Goal: Browse casually: Explore the website without a specific task or goal

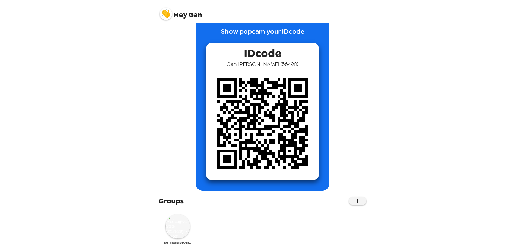
scroll to position [19, 0]
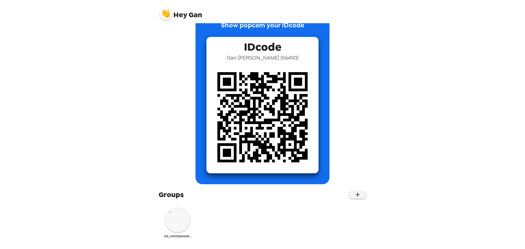
click at [178, 217] on img at bounding box center [177, 220] width 25 height 25
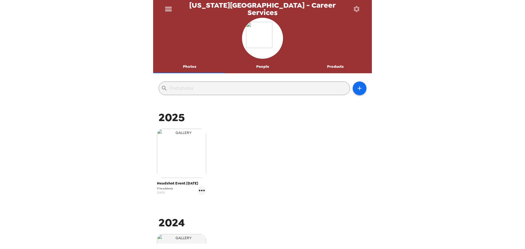
scroll to position [100, 0]
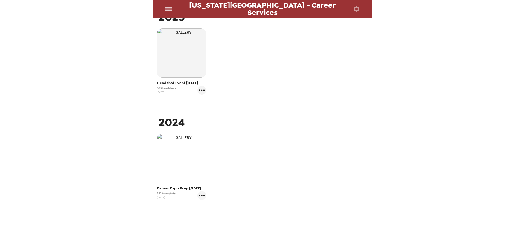
click at [185, 161] on img "button" at bounding box center [181, 158] width 49 height 49
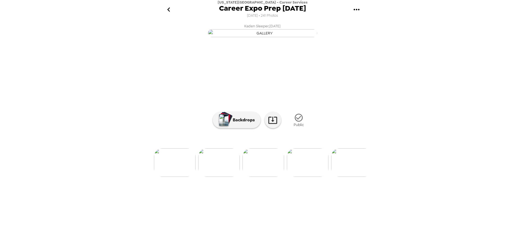
scroll to position [0, 5362]
click at [344, 177] on img at bounding box center [346, 162] width 42 height 28
click at [226, 177] on img at bounding box center [235, 162] width 42 height 28
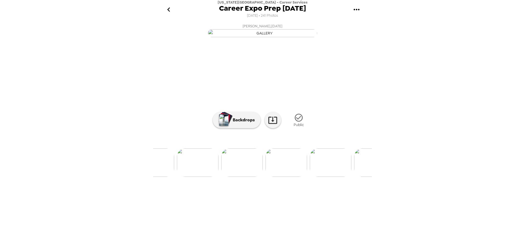
click at [166, 7] on icon "go back" at bounding box center [168, 9] width 9 height 9
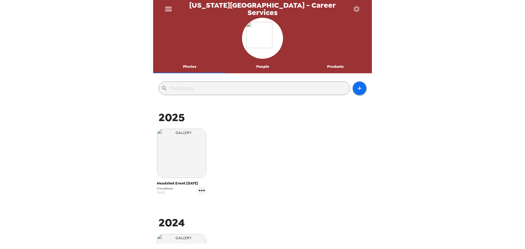
click at [265, 68] on button "People" at bounding box center [262, 66] width 73 height 13
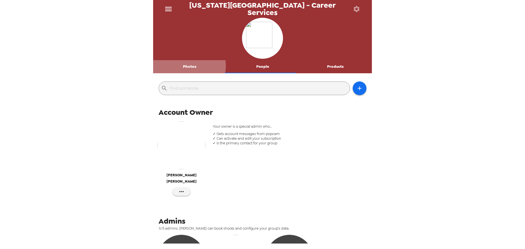
click at [187, 66] on button "Photos" at bounding box center [189, 66] width 73 height 13
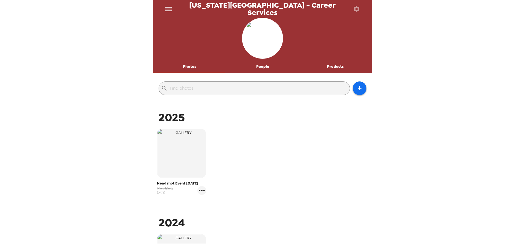
click at [333, 61] on button "Products" at bounding box center [335, 66] width 73 height 13
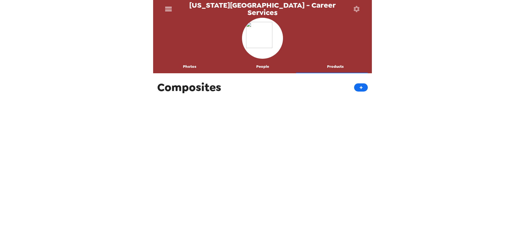
click at [192, 69] on button "Photos" at bounding box center [189, 66] width 73 height 13
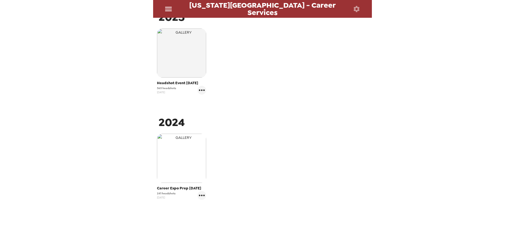
scroll to position [46, 0]
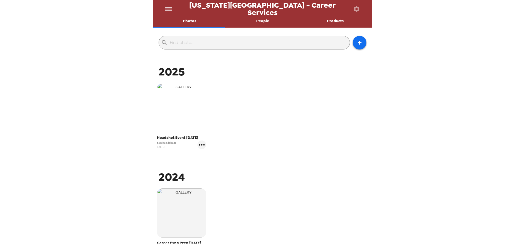
click at [189, 111] on img "button" at bounding box center [181, 107] width 49 height 49
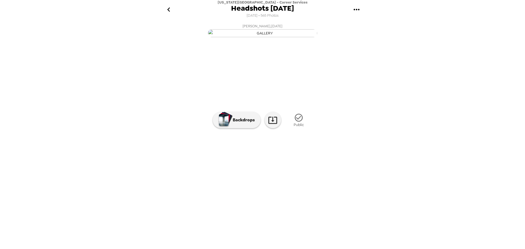
scroll to position [0, 869]
click at [226, 177] on img at bounding box center [235, 162] width 42 height 28
click at [220, 177] on img at bounding box center [218, 162] width 42 height 28
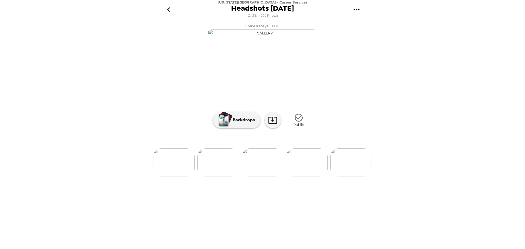
click at [361, 177] on img at bounding box center [351, 162] width 42 height 28
click at [244, 177] on img at bounding box center [251, 162] width 42 height 28
click at [208, 177] on img at bounding box center [218, 162] width 42 height 28
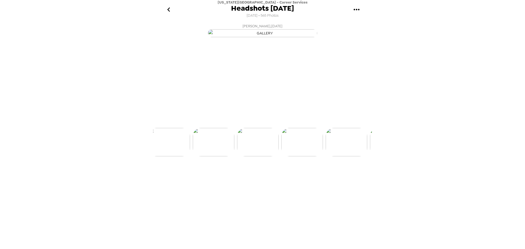
scroll to position [0, 930]
click at [217, 177] on img at bounding box center [218, 162] width 42 height 28
click at [217, 177] on img at bounding box center [212, 162] width 42 height 28
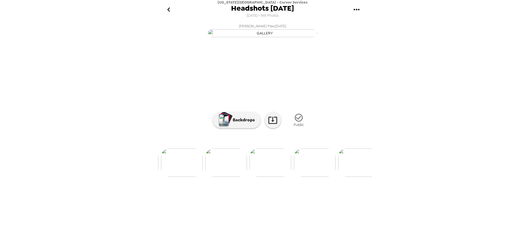
click at [232, 177] on img at bounding box center [226, 162] width 42 height 28
click at [254, 177] on img at bounding box center [259, 162] width 42 height 28
